Goal: Ask a question

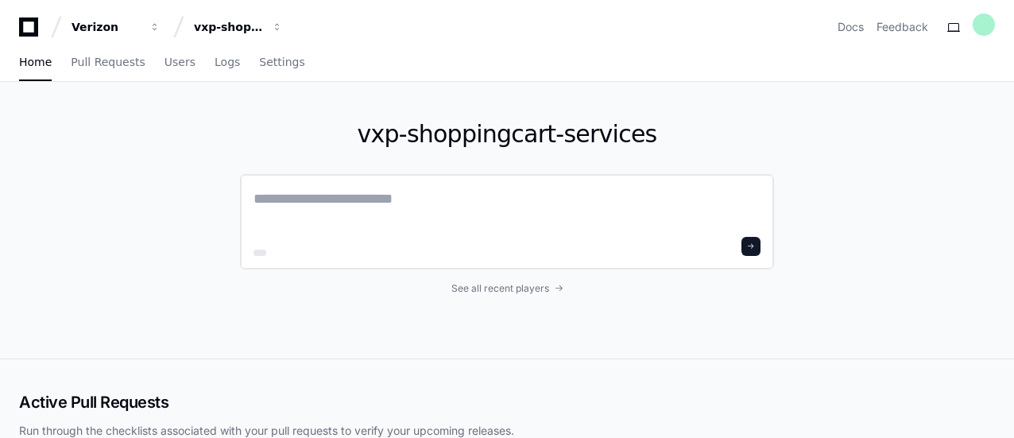
click at [356, 191] on textarea at bounding box center [507, 210] width 507 height 45
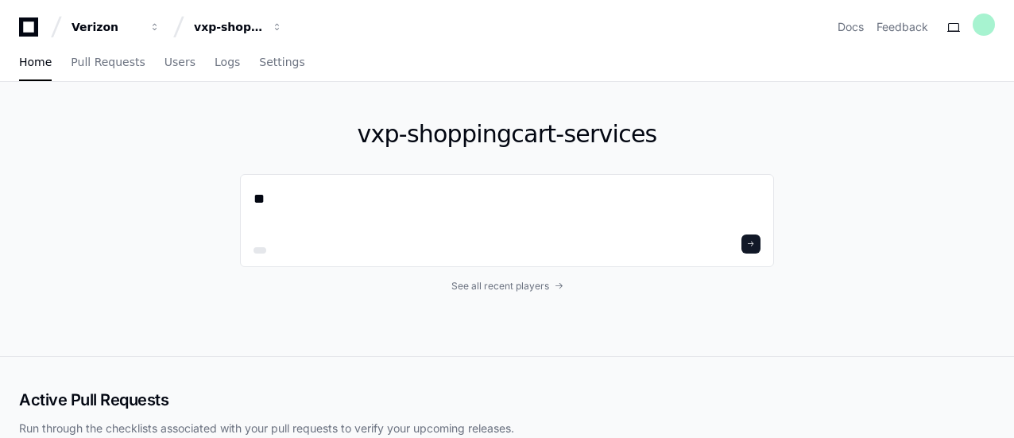
type textarea "*"
click at [494, 282] on span "See all recent players" at bounding box center [501, 286] width 98 height 13
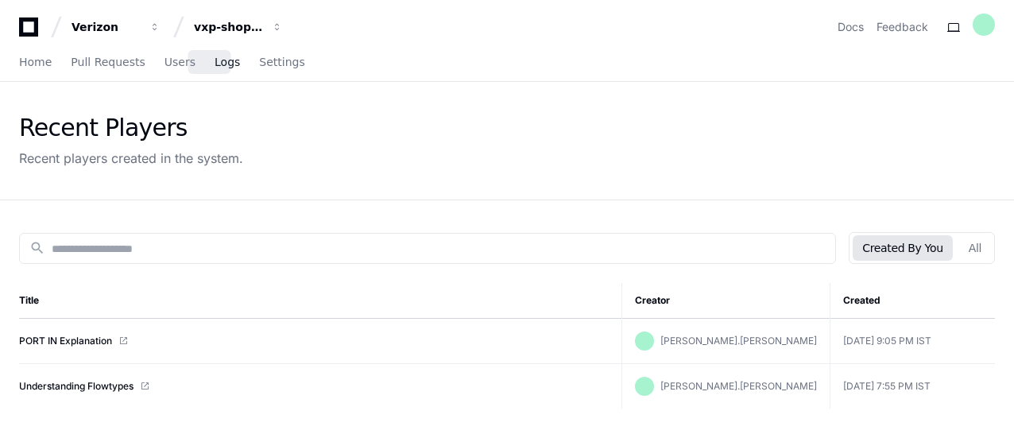
click at [215, 64] on span "Logs" at bounding box center [227, 62] width 25 height 10
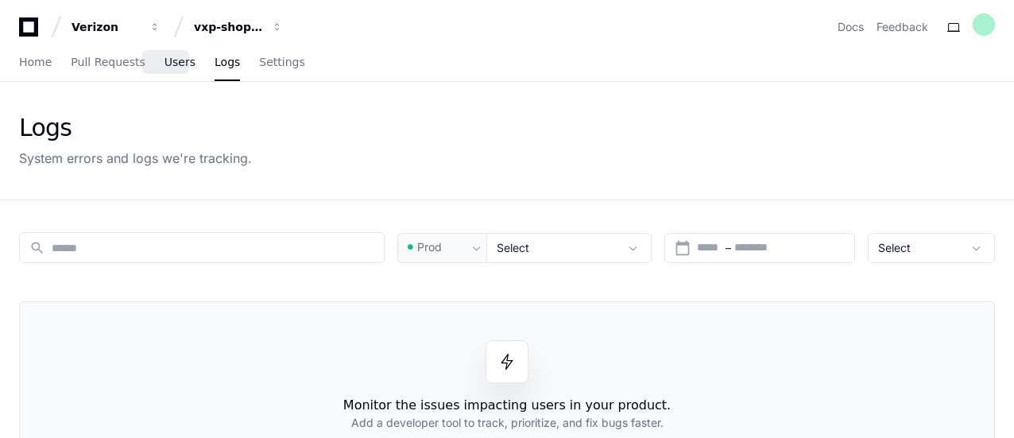
click at [173, 63] on span "Users" at bounding box center [180, 62] width 31 height 10
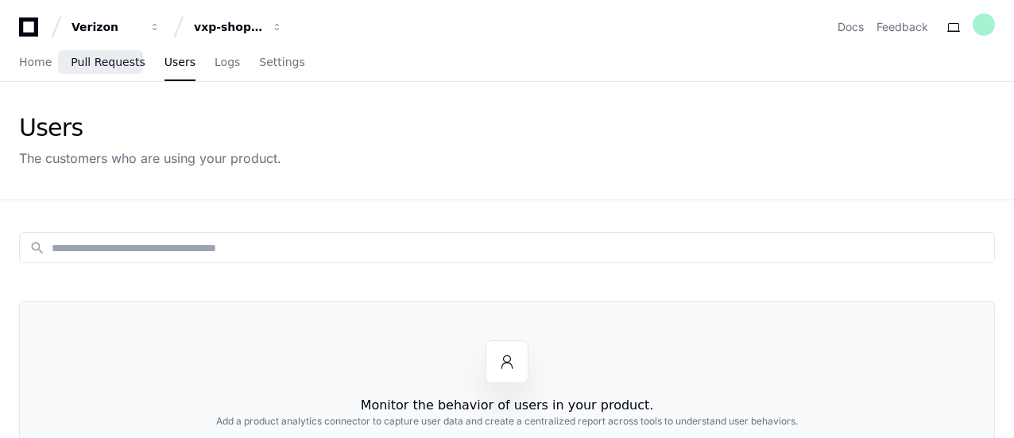
click at [122, 61] on span "Pull Requests" at bounding box center [108, 62] width 74 height 10
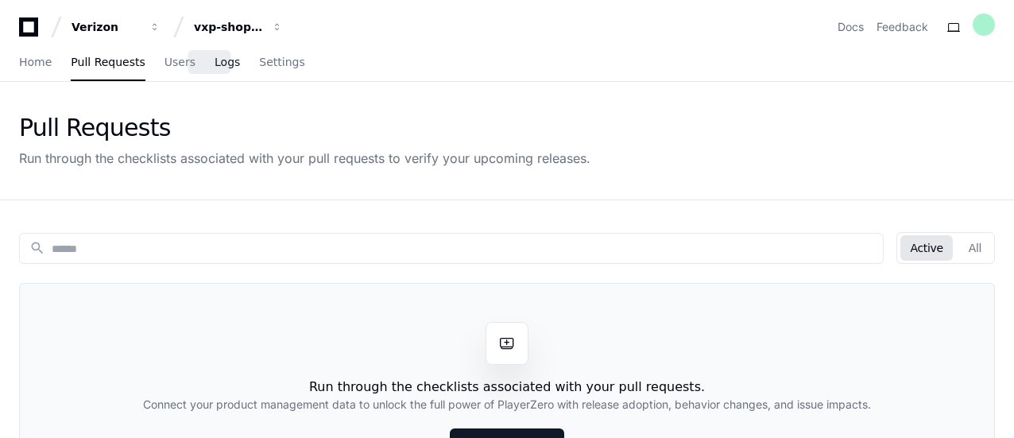
click at [215, 58] on span "Logs" at bounding box center [227, 62] width 25 height 10
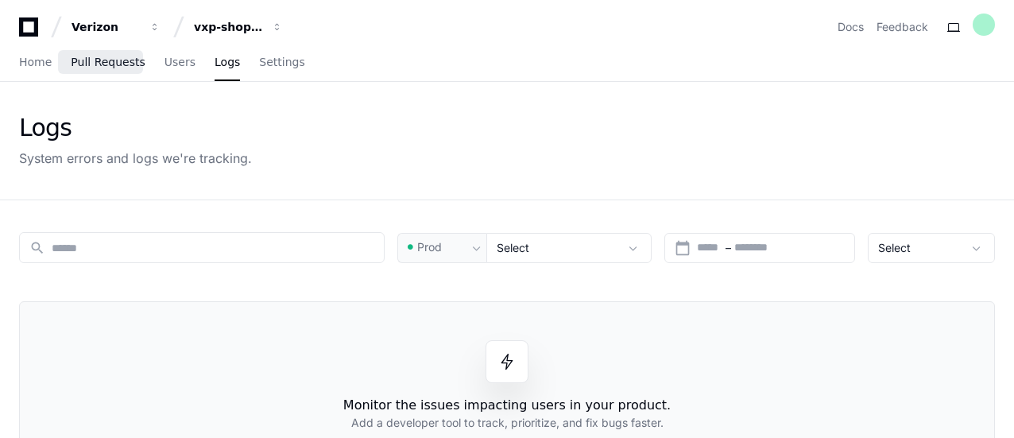
click at [114, 67] on span "Pull Requests" at bounding box center [108, 62] width 74 height 10
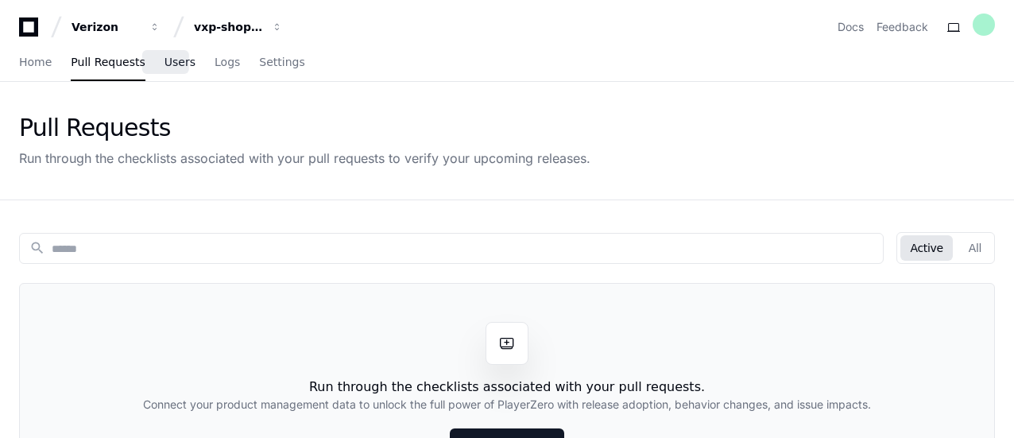
click at [165, 65] on span "Users" at bounding box center [180, 62] width 31 height 10
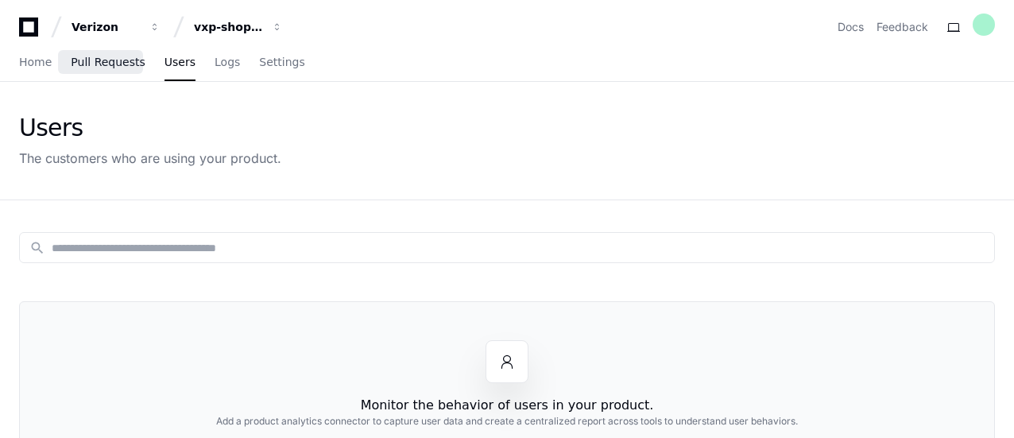
click at [102, 63] on span "Pull Requests" at bounding box center [108, 62] width 74 height 10
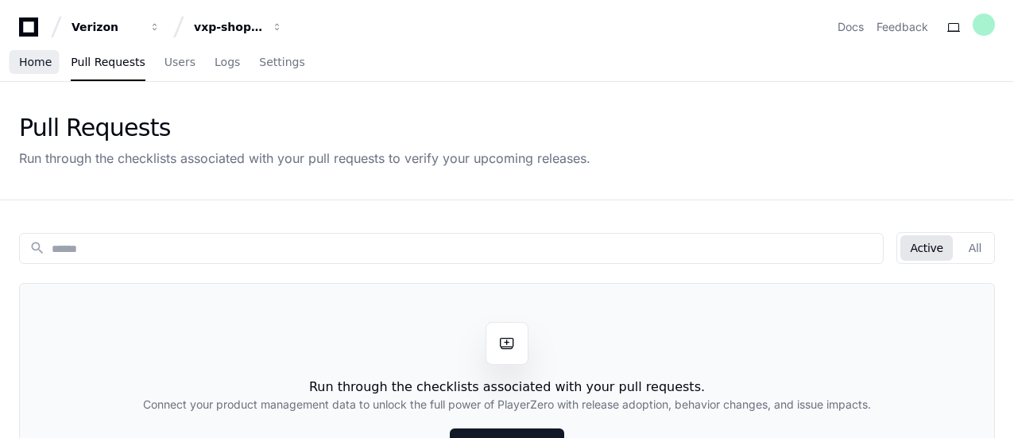
click at [30, 57] on span "Home" at bounding box center [35, 62] width 33 height 10
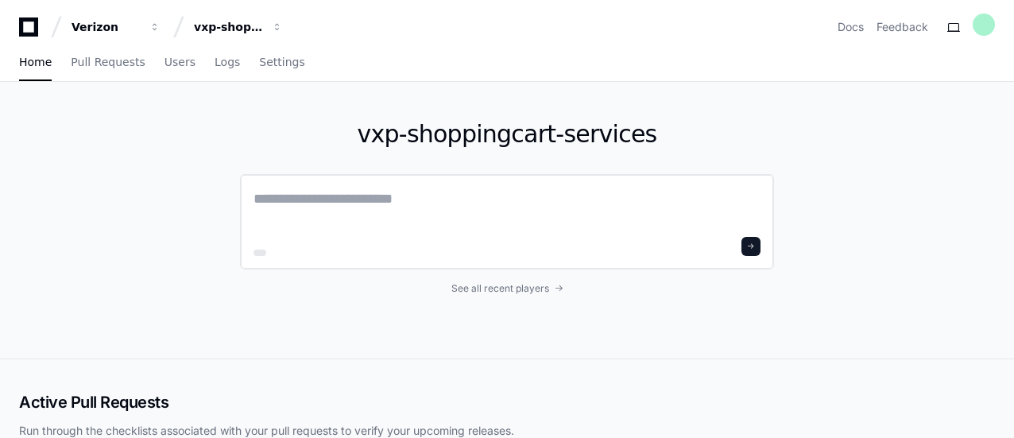
click at [366, 188] on textarea at bounding box center [507, 210] width 507 height 45
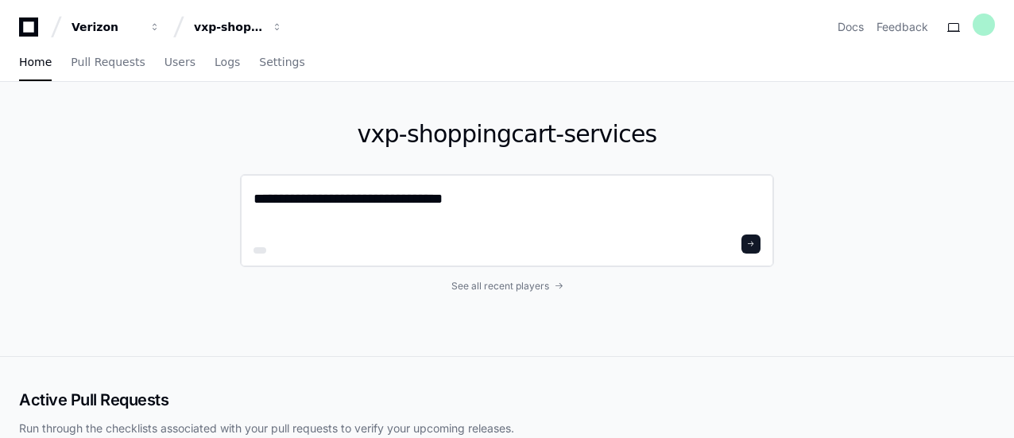
type textarea "**********"
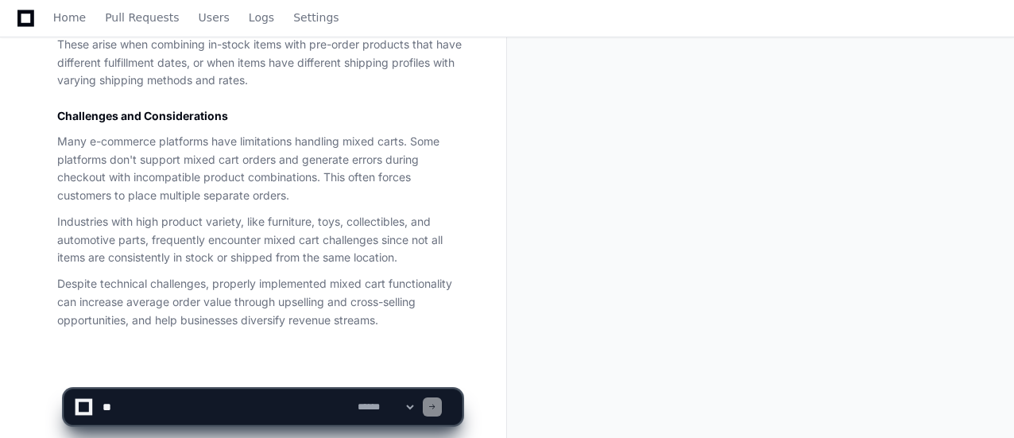
scroll to position [960, 0]
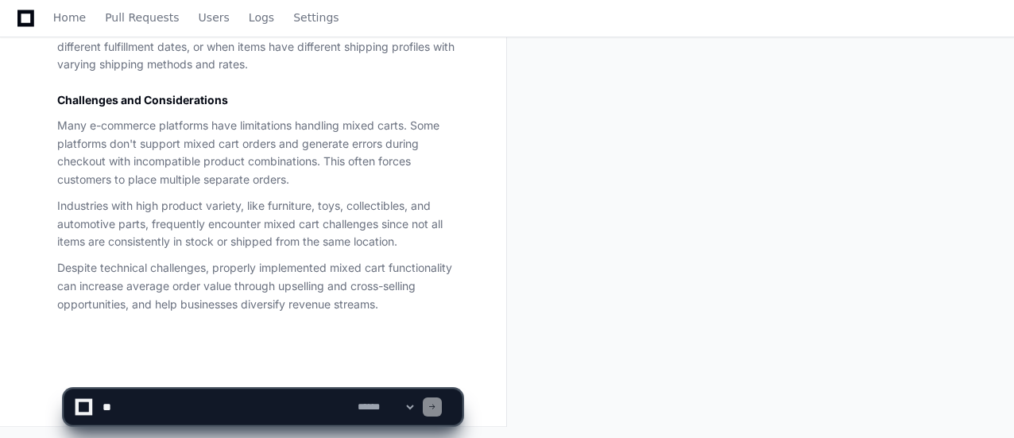
click at [233, 397] on textarea at bounding box center [226, 407] width 255 height 35
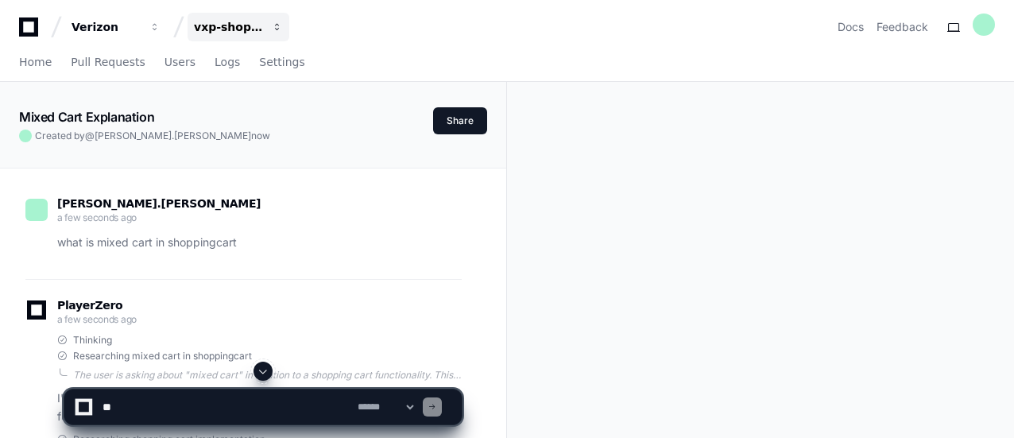
click at [278, 32] on span "button" at bounding box center [277, 26] width 11 height 11
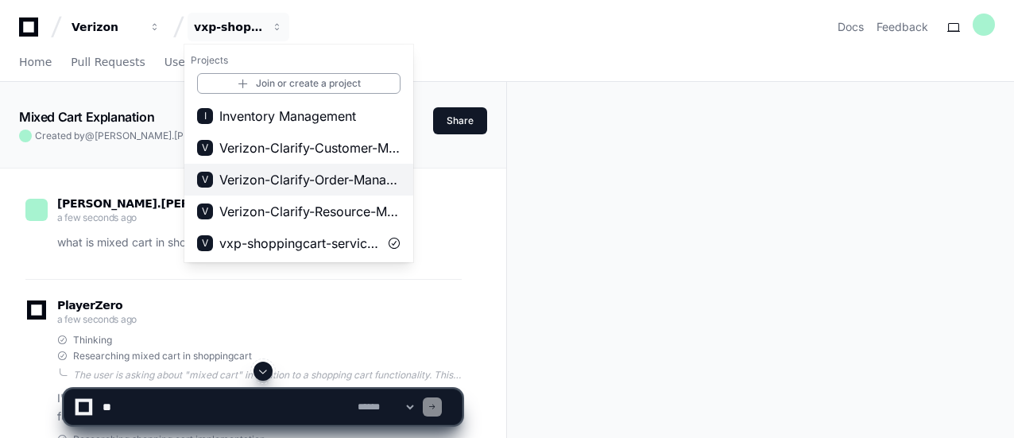
click at [300, 181] on span "Verizon-Clarify-Order-Management" at bounding box center [309, 179] width 181 height 19
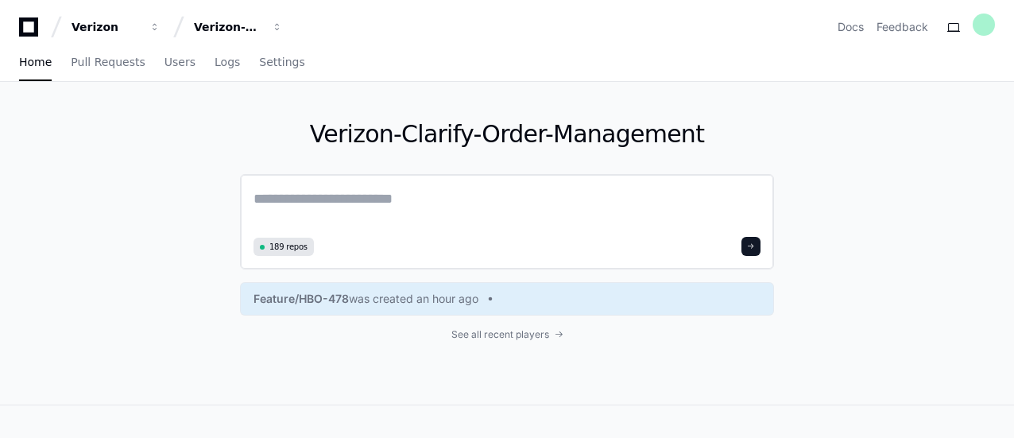
click at [333, 196] on textarea at bounding box center [507, 210] width 507 height 45
type textarea "**********"
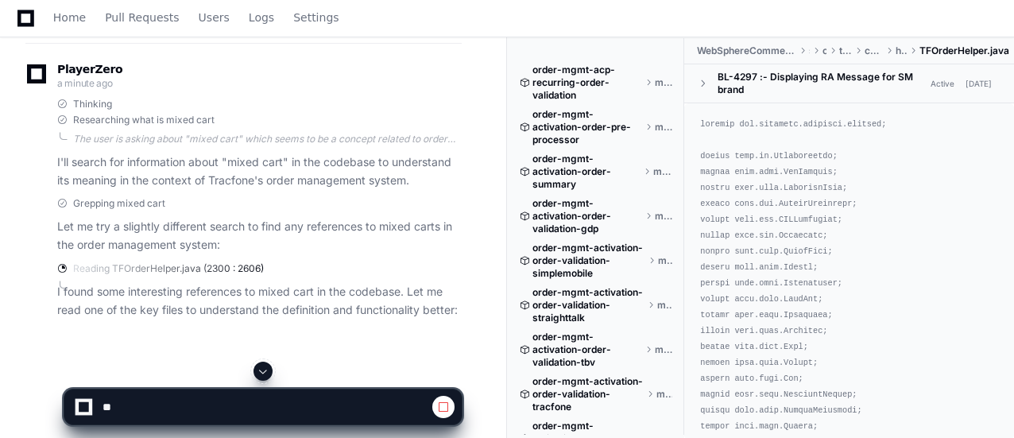
scroll to position [258, 0]
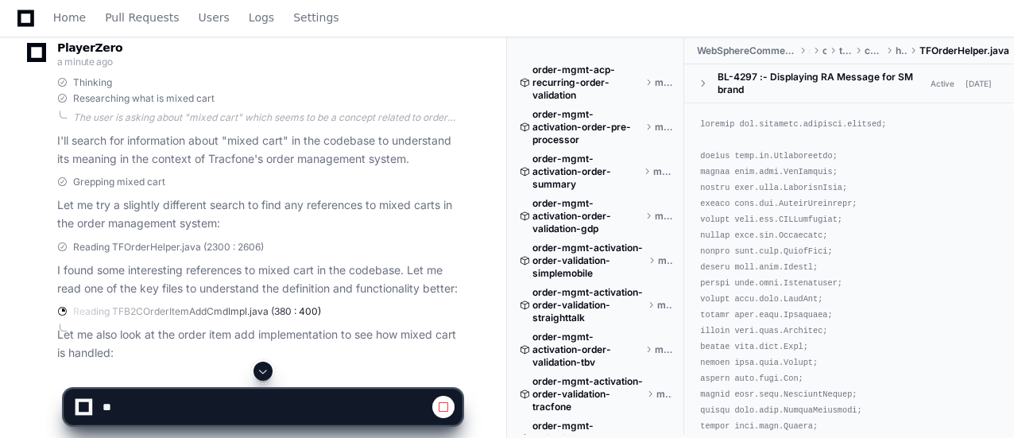
click at [312, 202] on p "Let me try a slightly different search to find any references to mixed carts in…" at bounding box center [259, 214] width 405 height 37
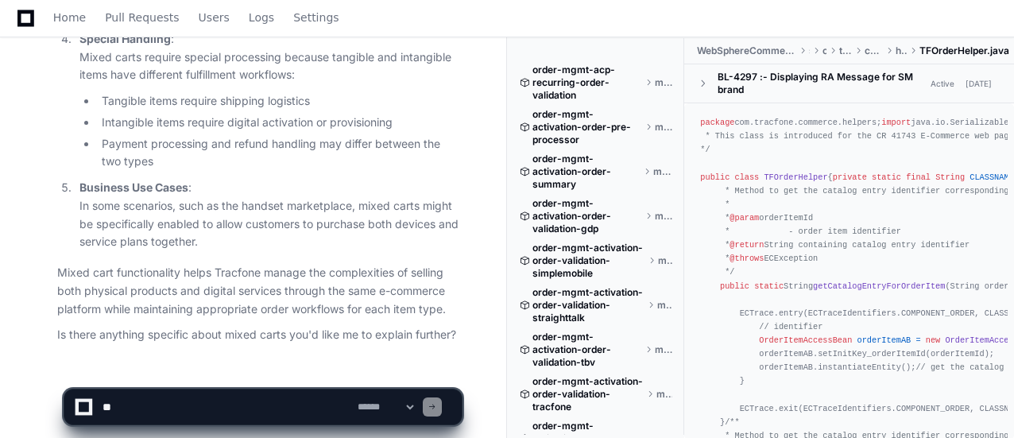
scroll to position [1218, 0]
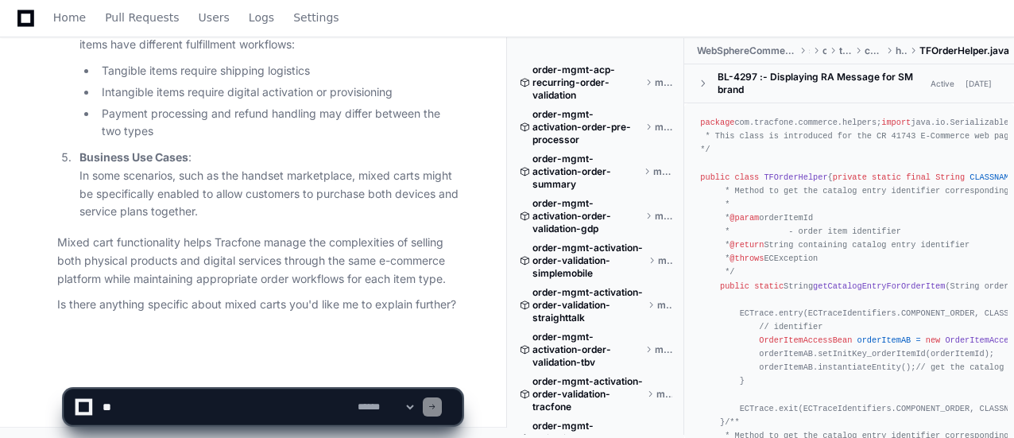
click at [256, 396] on textarea at bounding box center [226, 407] width 255 height 35
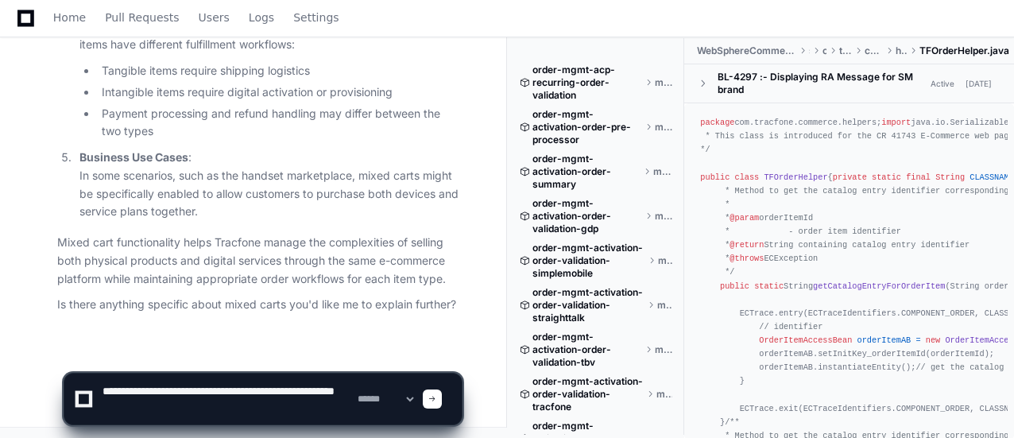
click at [148, 390] on textarea at bounding box center [226, 399] width 255 height 51
click at [276, 407] on textarea at bounding box center [226, 399] width 255 height 51
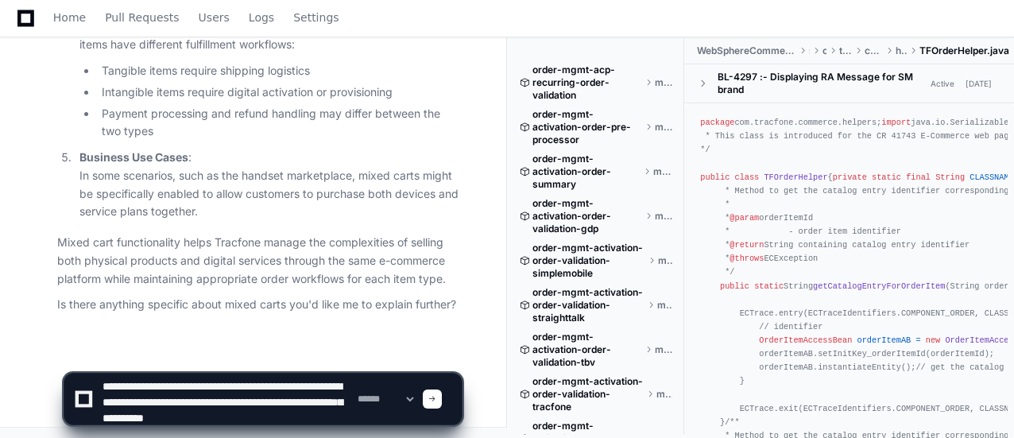
type textarea "**********"
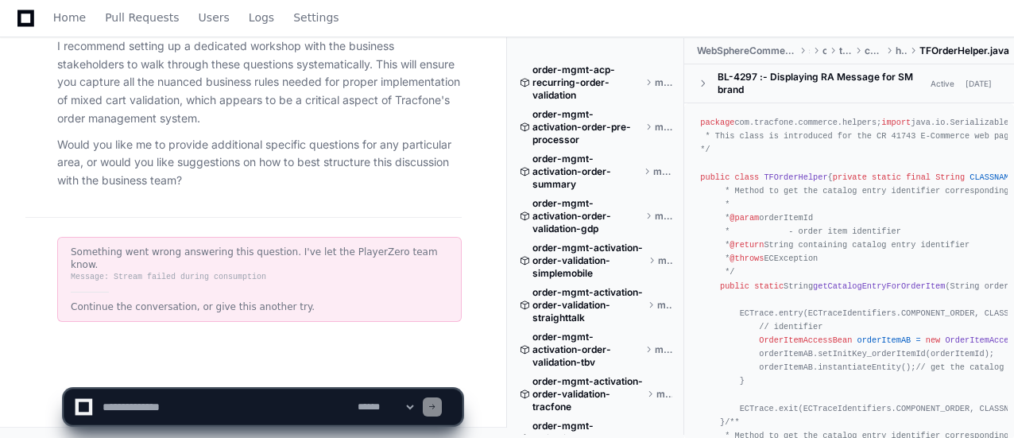
scroll to position [4997, 0]
click at [204, 403] on textarea at bounding box center [226, 407] width 255 height 35
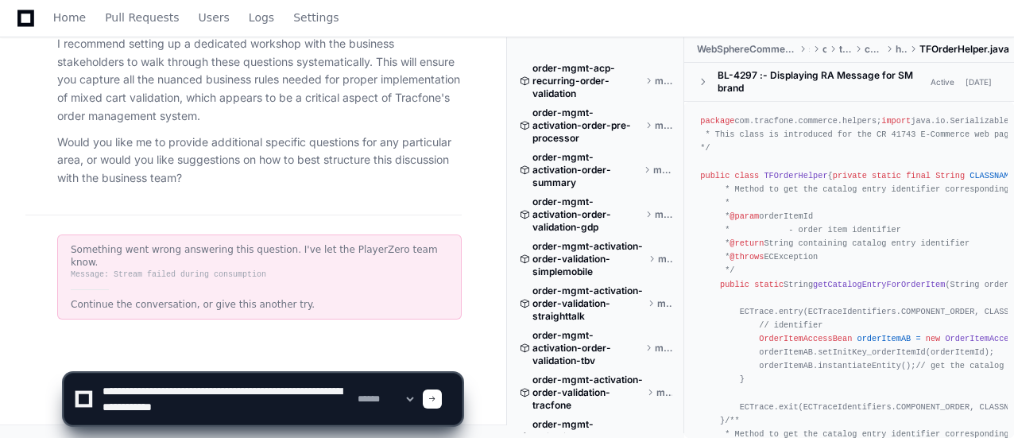
type textarea "**********"
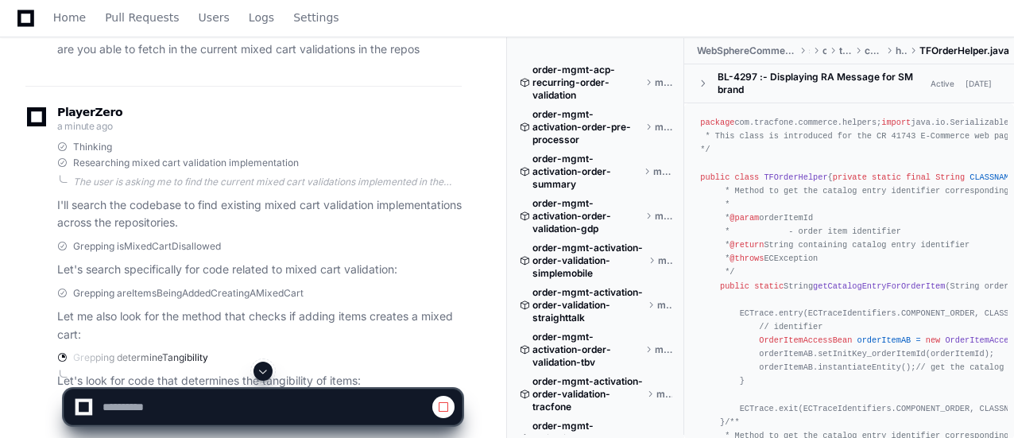
scroll to position [5320, 0]
